Goal: Task Accomplishment & Management: Manage account settings

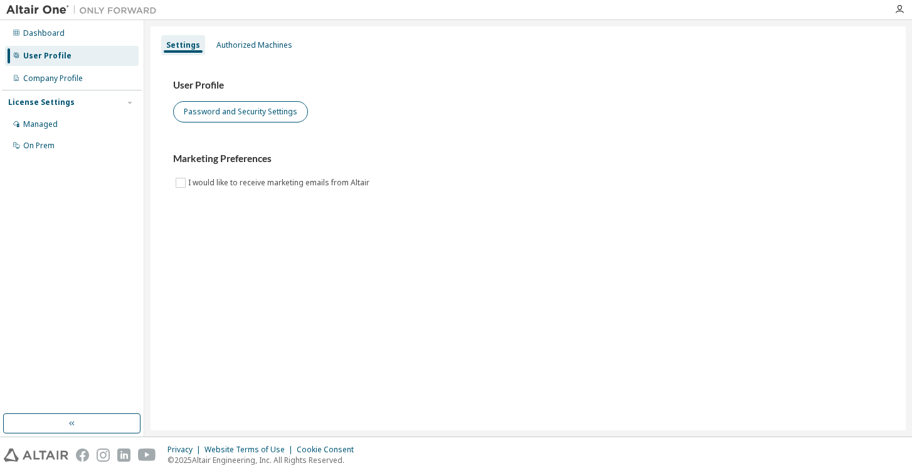
click at [199, 113] on button "Password and Security Settings" at bounding box center [240, 111] width 135 height 21
